Goal: Information Seeking & Learning: Learn about a topic

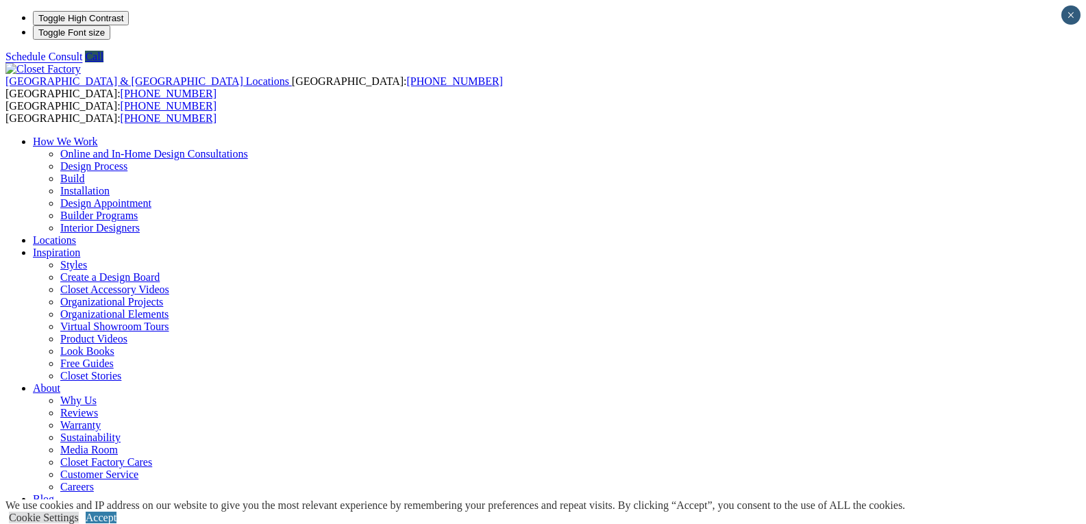
scroll to position [17, 0]
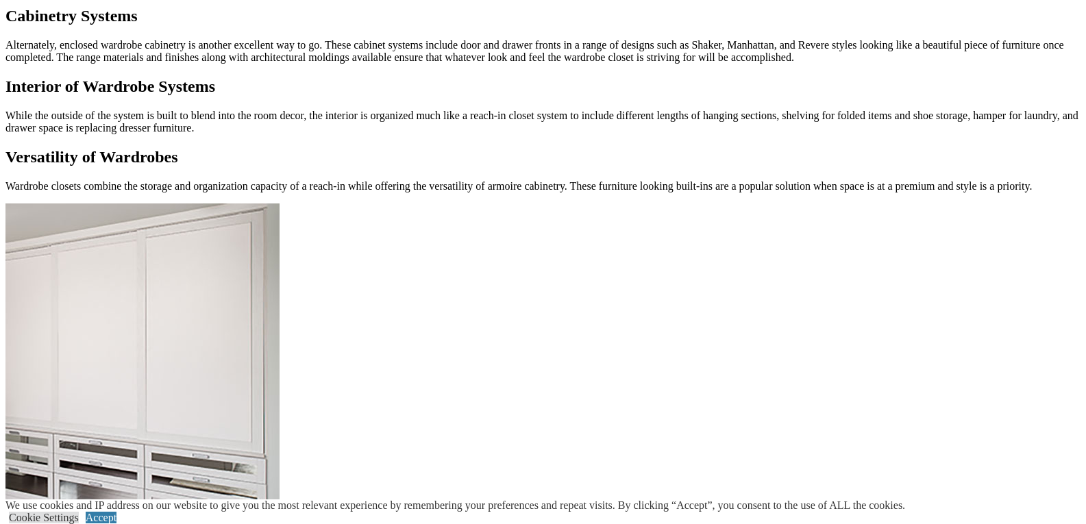
scroll to position [1370, 0]
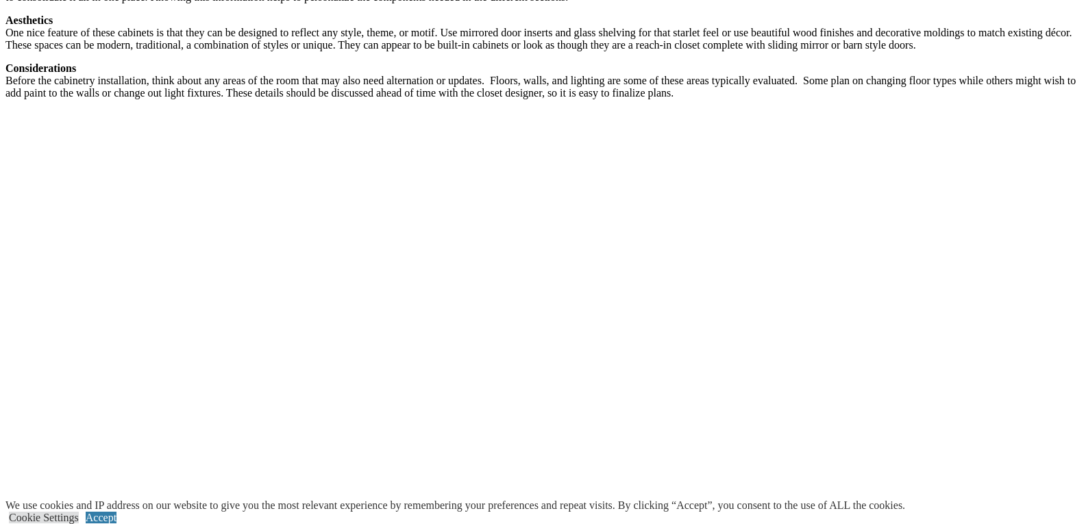
scroll to position [1644, 0]
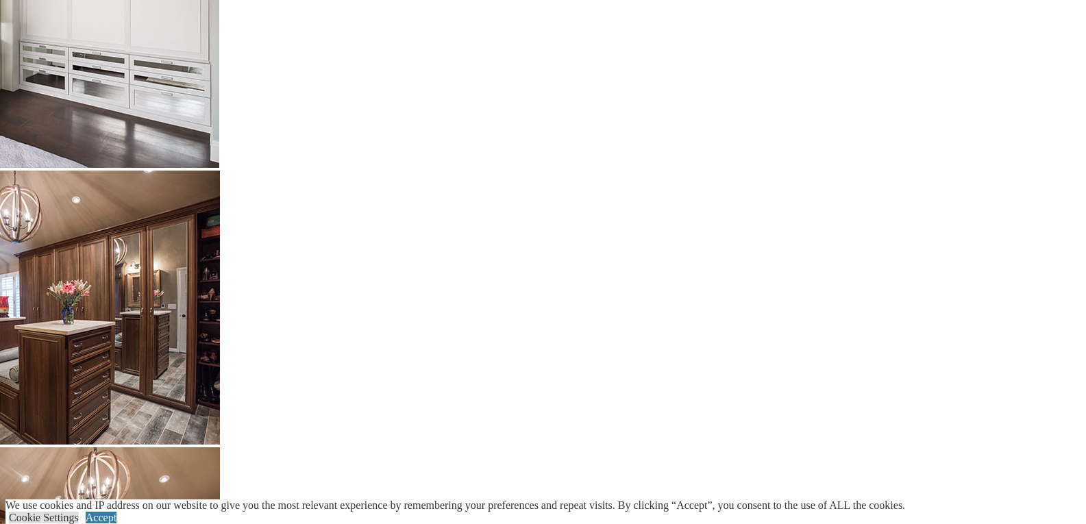
scroll to position [1850, 0]
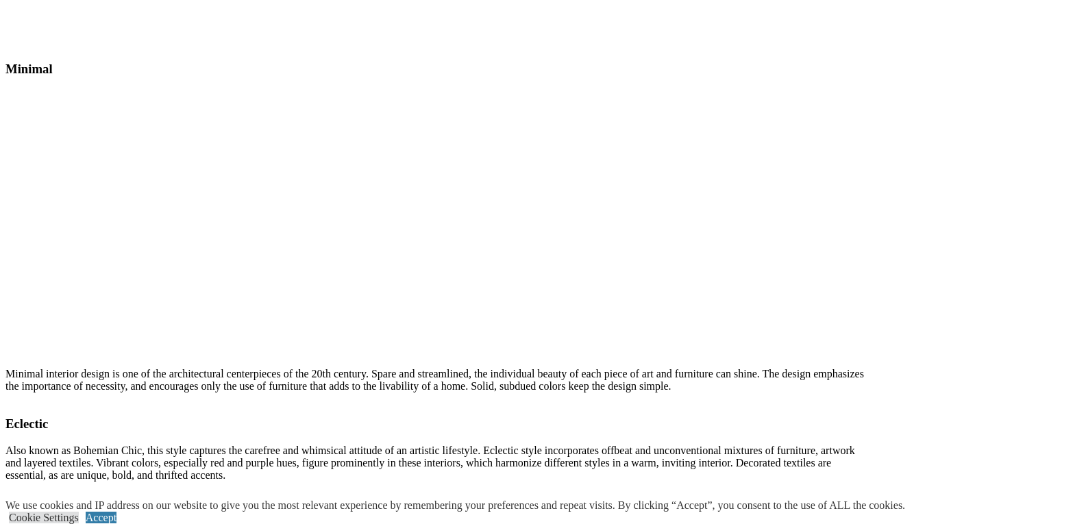
scroll to position [6645, 0]
